Goal: Transaction & Acquisition: Obtain resource

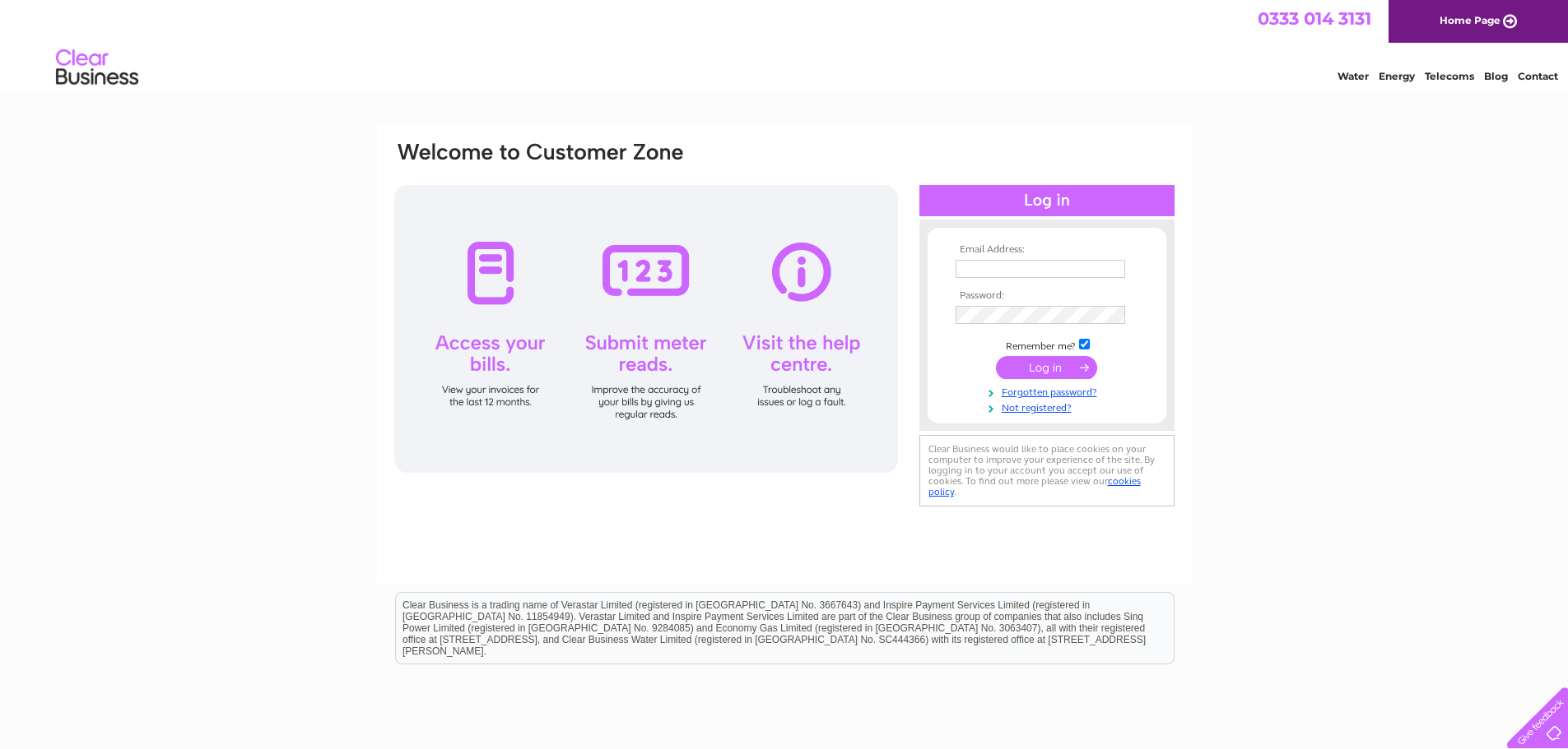
type input "[EMAIL_ADDRESS][DOMAIN_NAME]"
click at [1057, 369] on input "submit" at bounding box center [1046, 367] width 101 height 23
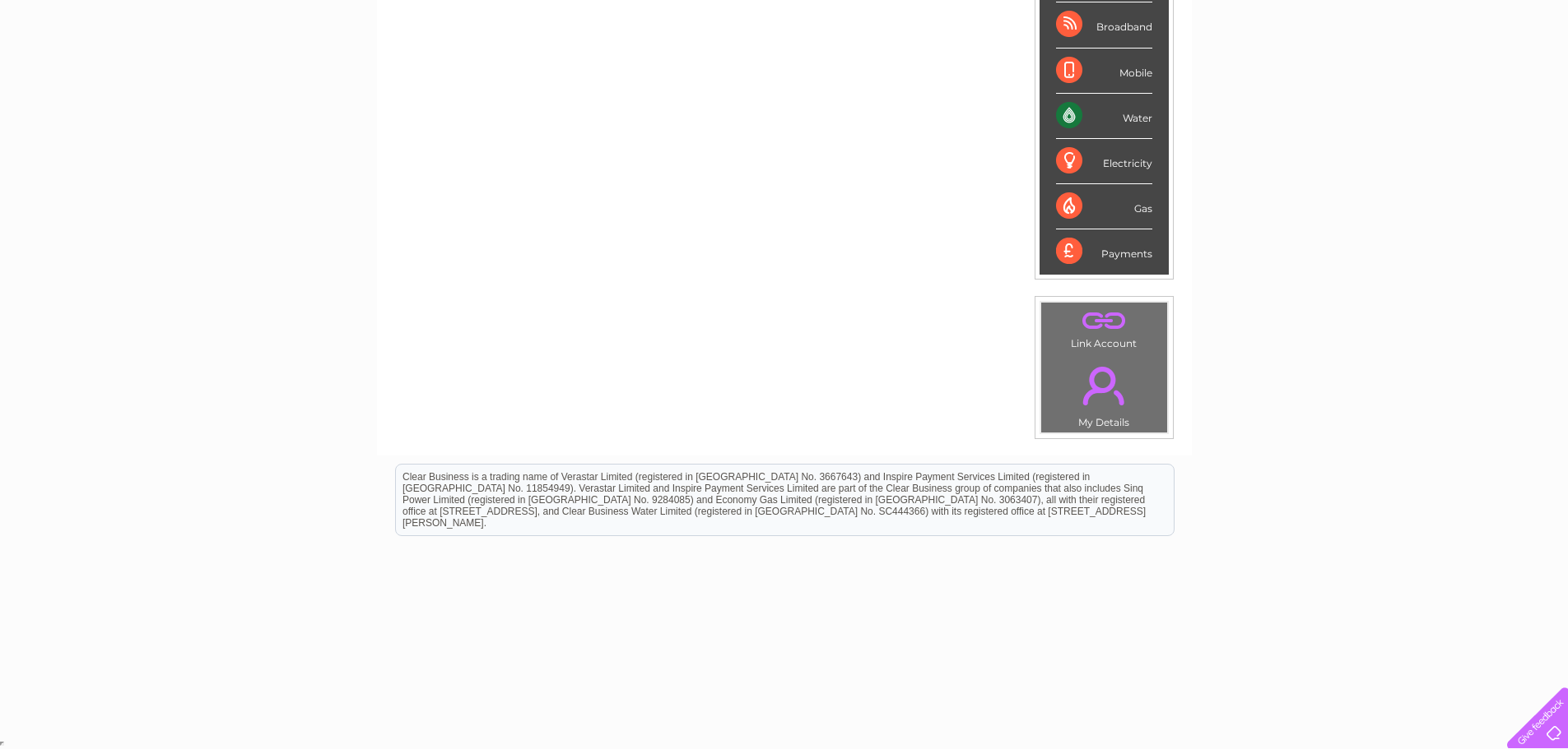
scroll to position [64, 0]
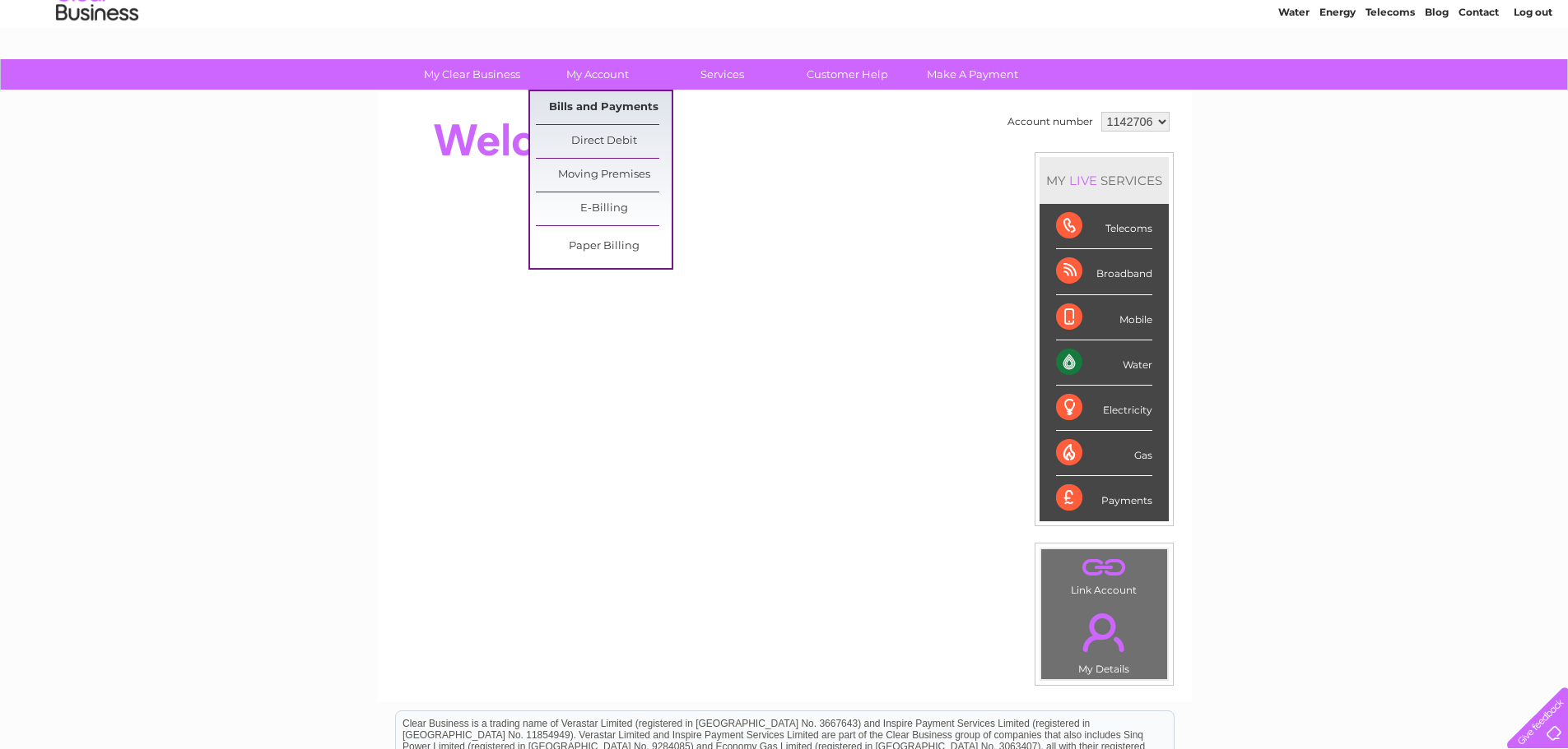
click at [599, 106] on link "Bills and Payments" at bounding box center [603, 107] width 135 height 33
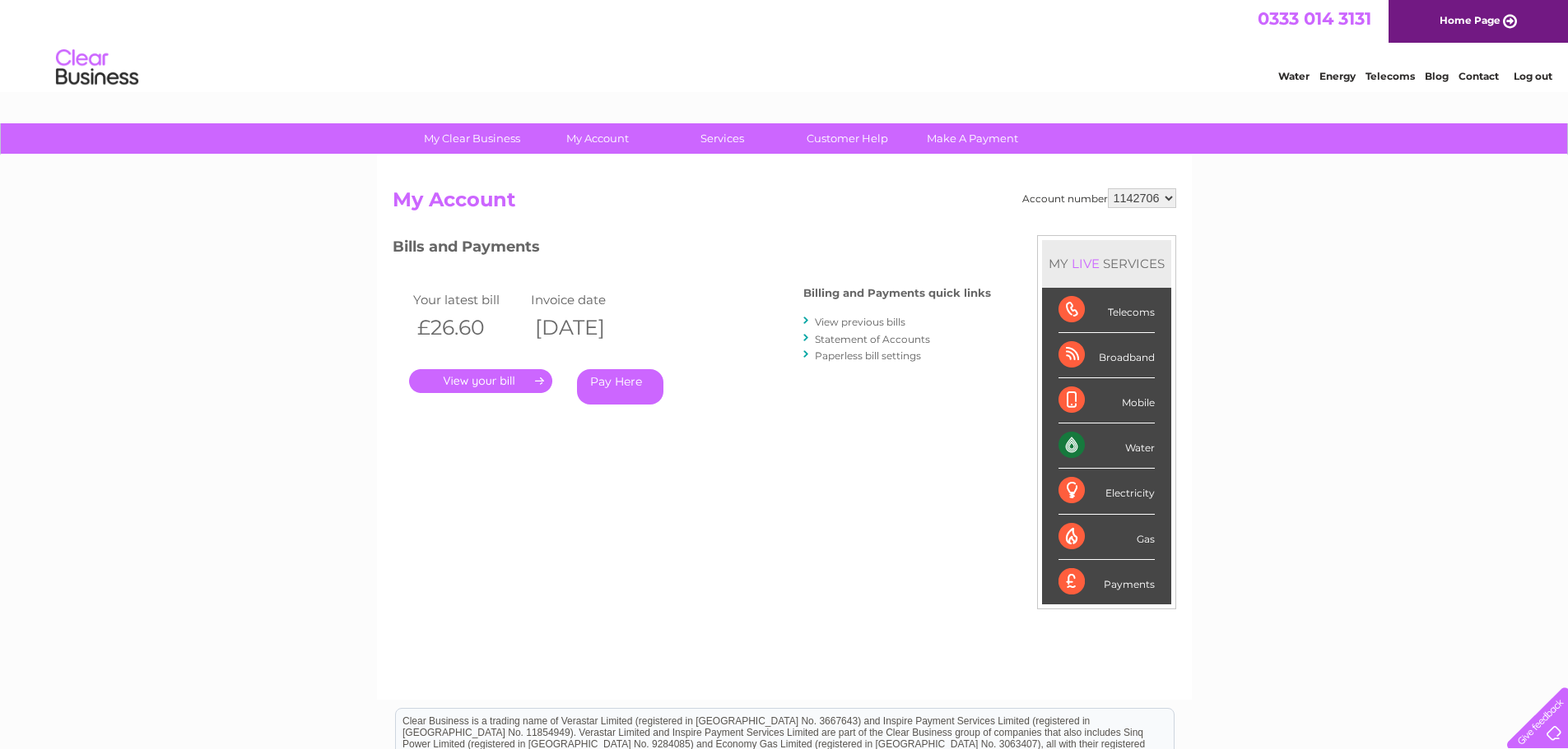
click at [857, 319] on link "View previous bills" at bounding box center [860, 322] width 91 height 12
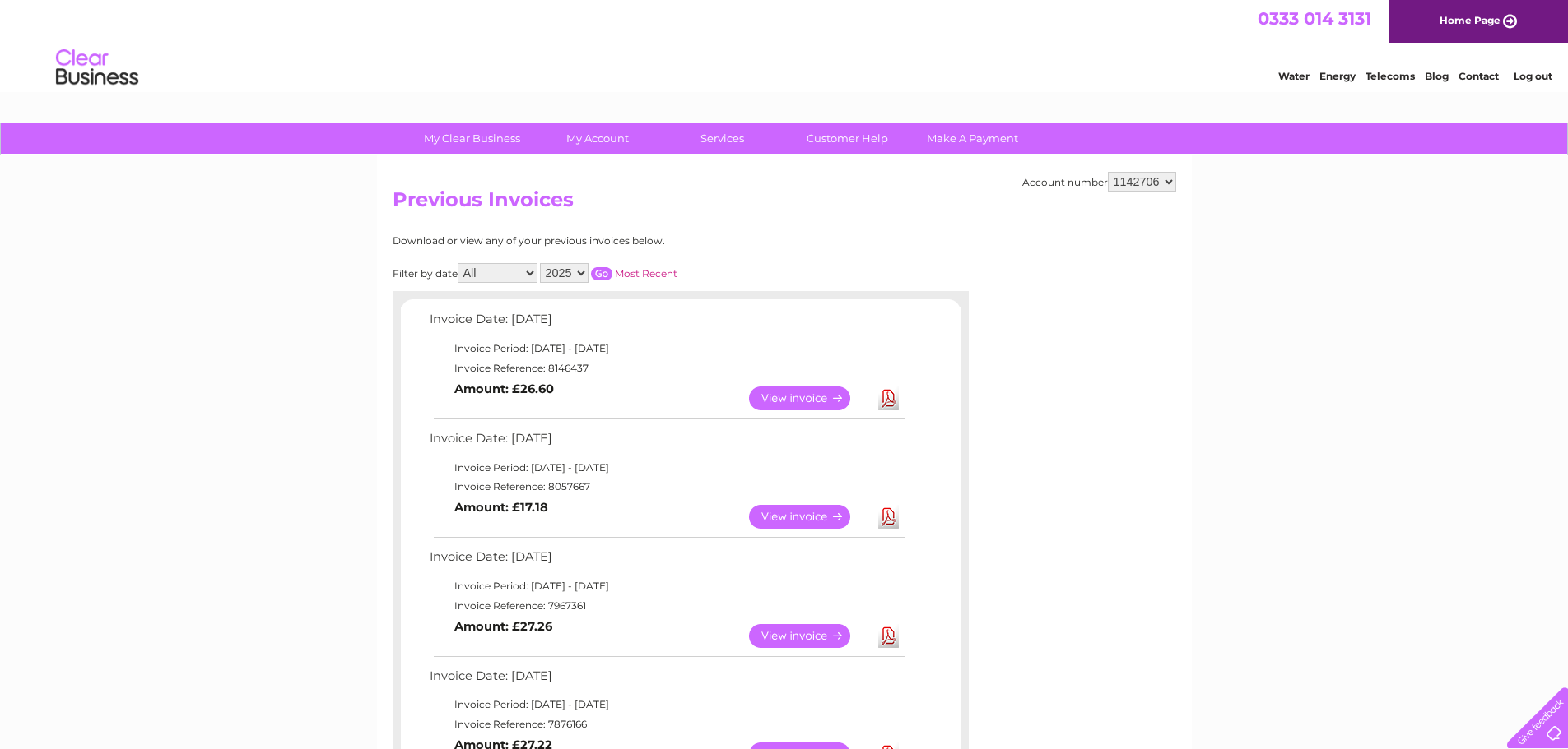
scroll to position [247, 0]
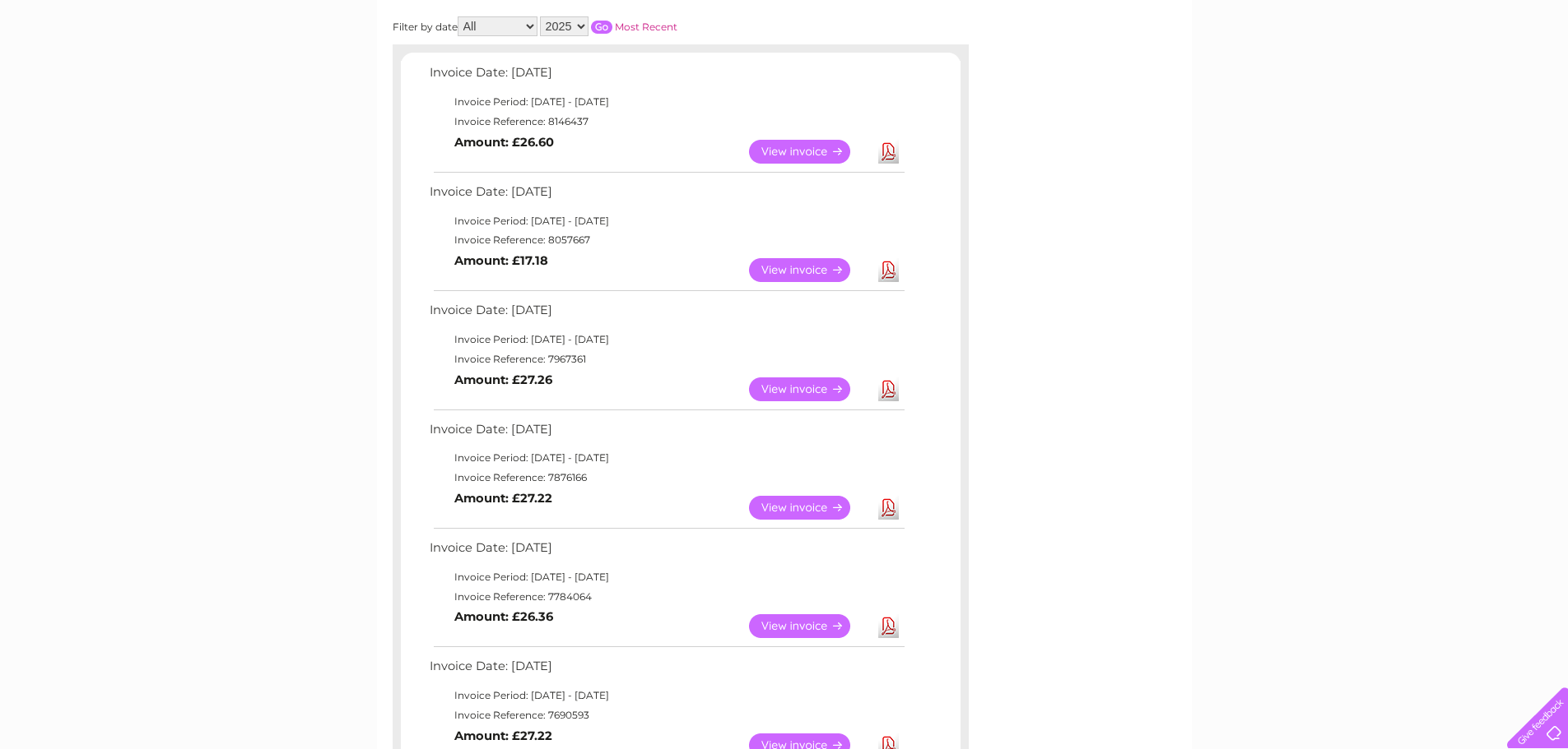
click at [890, 508] on link "Download" at bounding box center [889, 508] width 21 height 24
click at [891, 390] on link "Download" at bounding box center [889, 389] width 21 height 24
click at [892, 267] on link "Download" at bounding box center [889, 270] width 21 height 24
